Goal: Find specific page/section: Find specific page/section

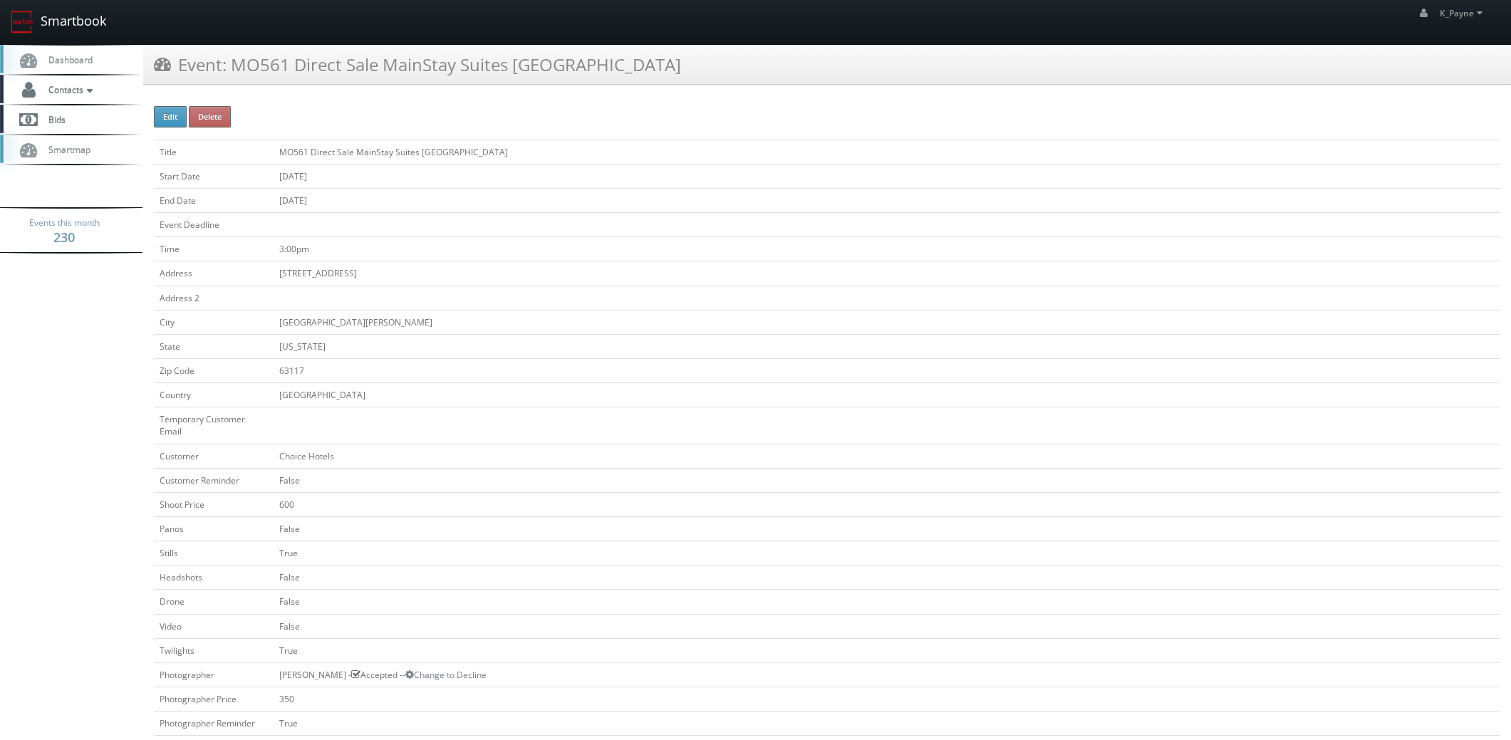
click at [81, 26] on link "Smartbook" at bounding box center [58, 22] width 117 height 44
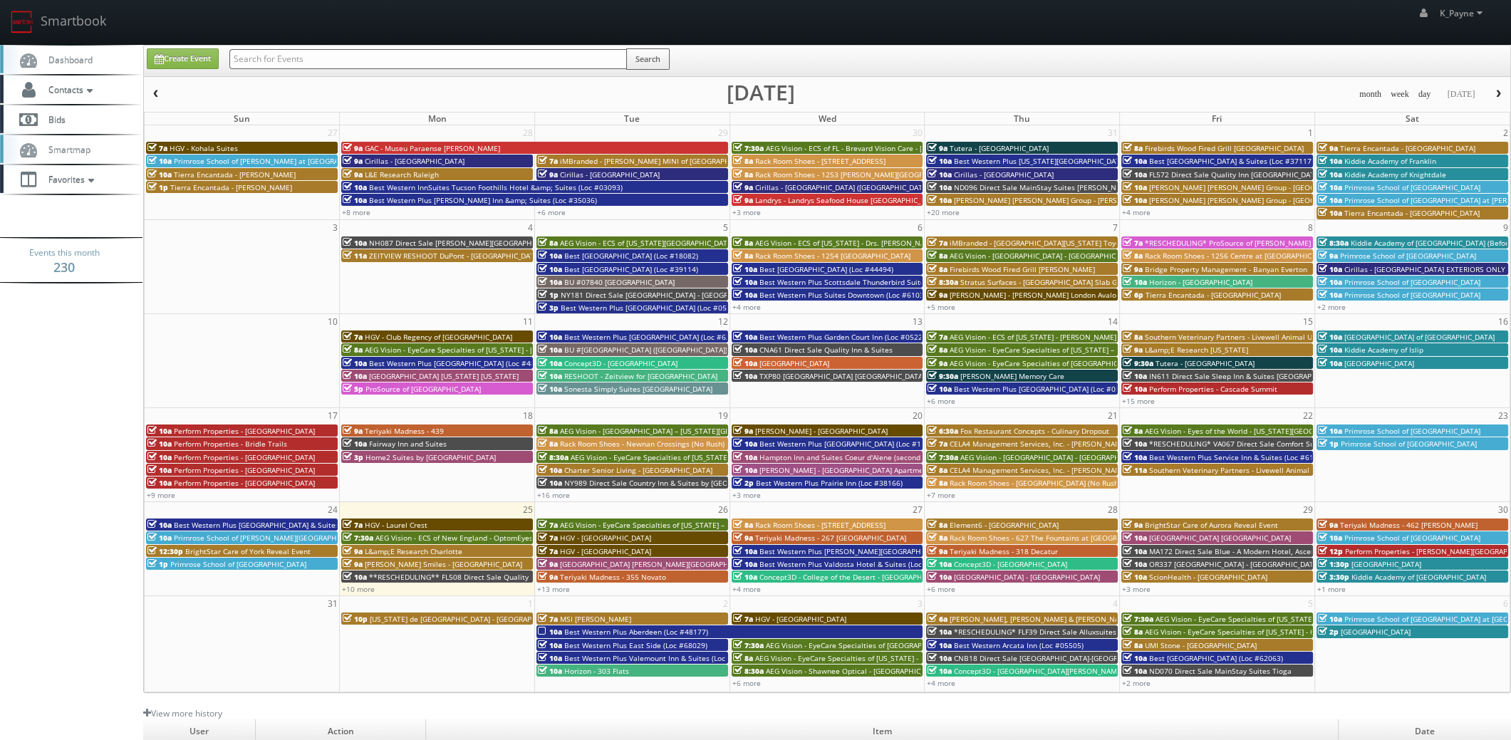
click at [288, 55] on input "text" at bounding box center [428, 59] width 398 height 20
type input "[PERSON_NAME]"
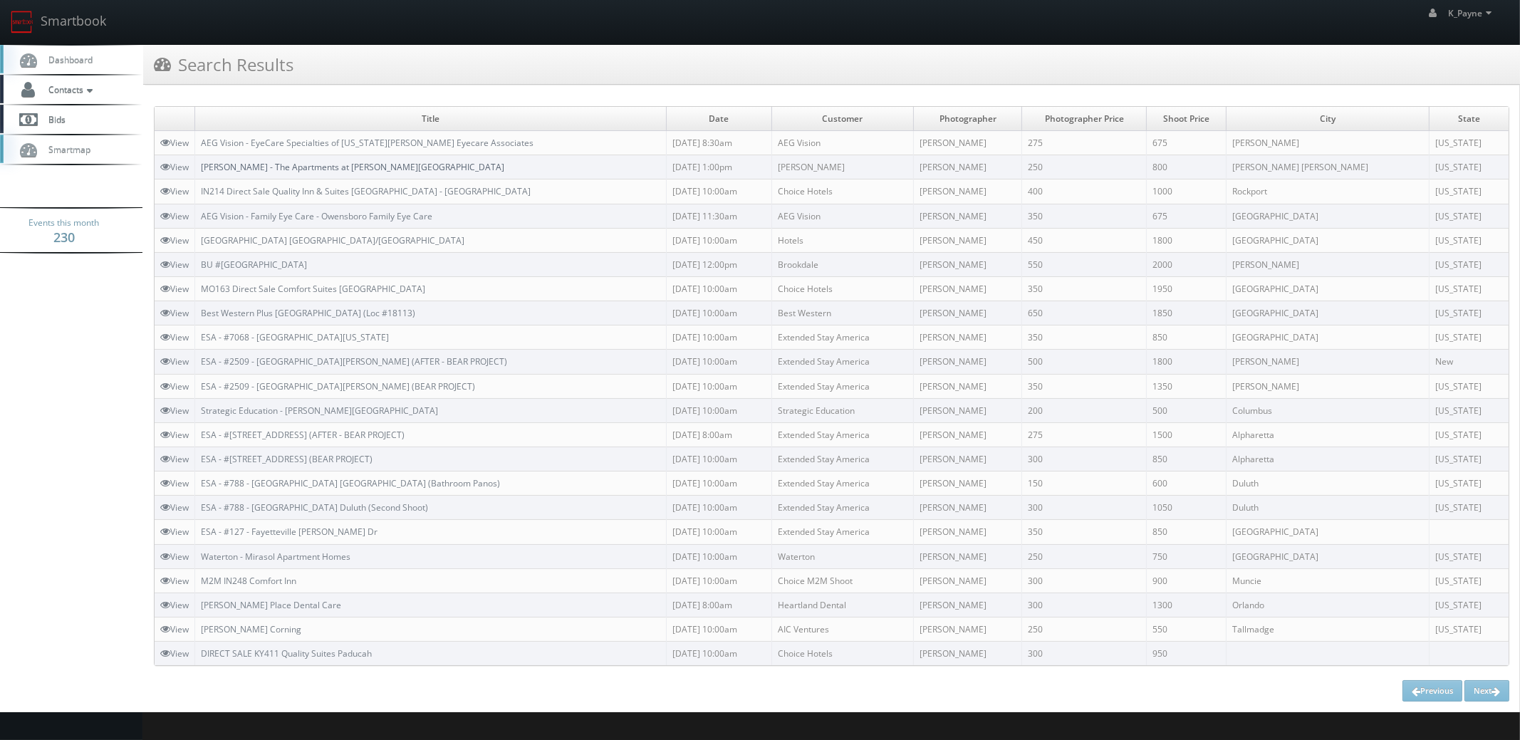
click at [333, 171] on link "Kushner - The Apartments at Owings Run" at bounding box center [353, 167] width 304 height 12
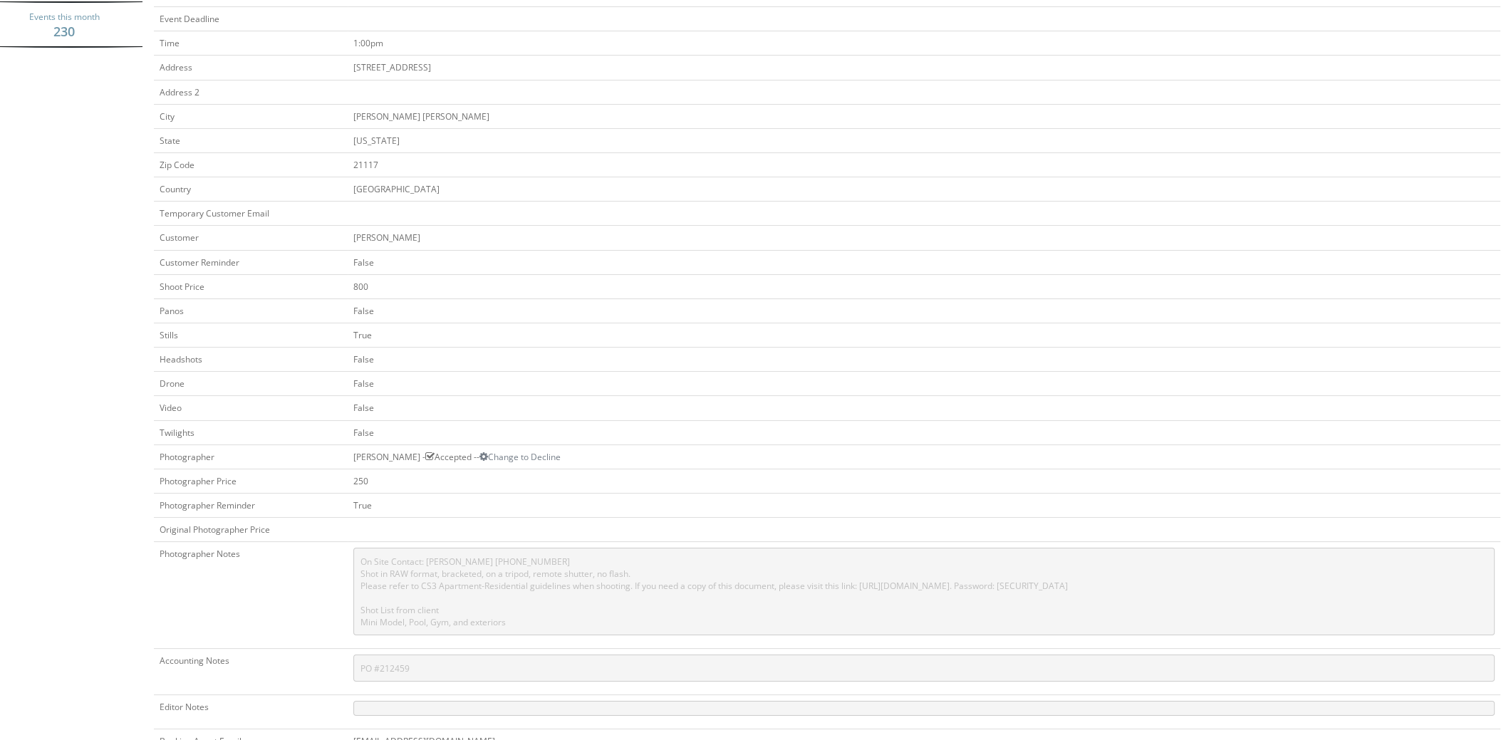
scroll to position [427, 0]
